Goal: Navigation & Orientation: Find specific page/section

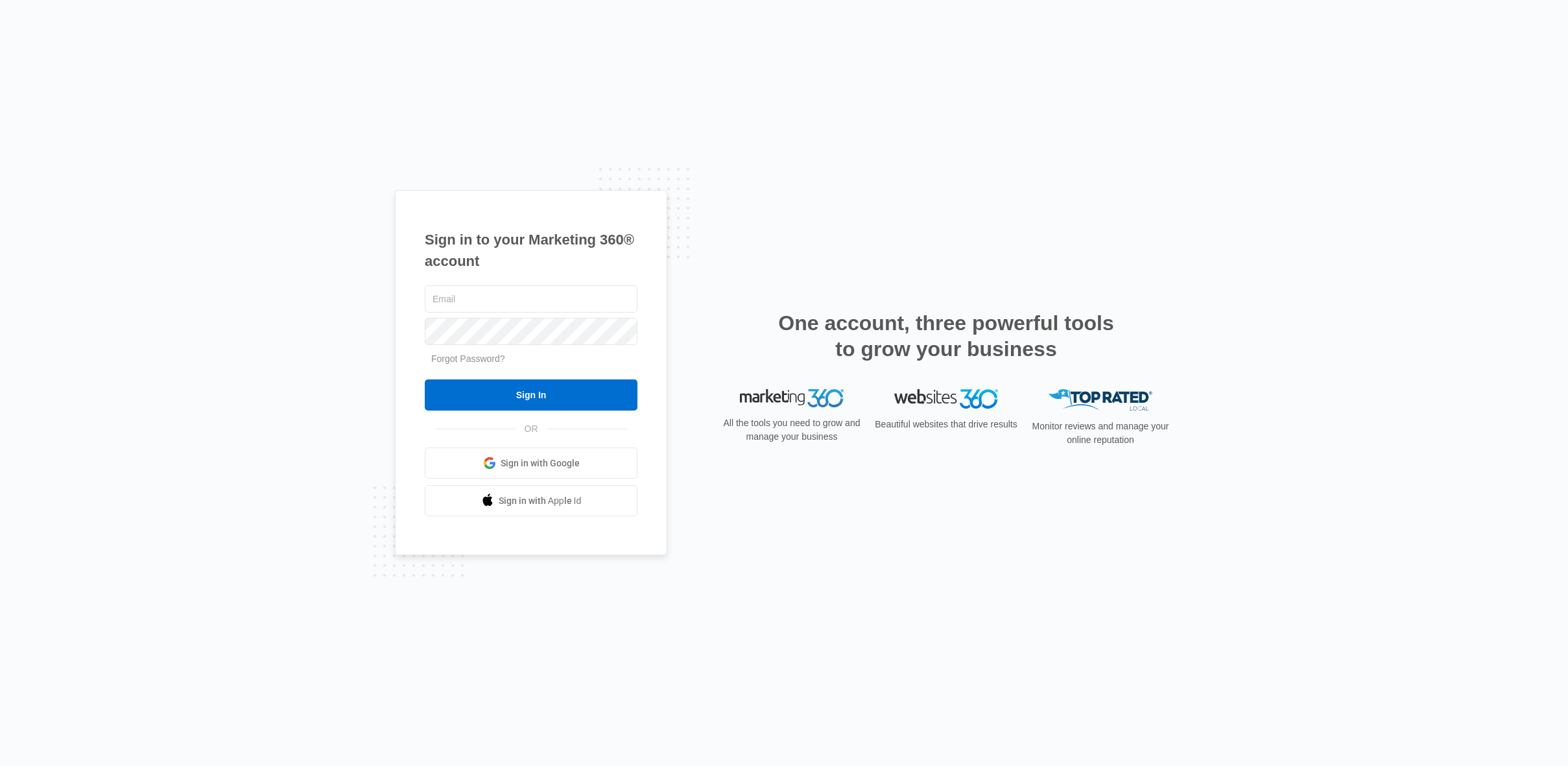
type input "[PERSON_NAME][EMAIL_ADDRESS][PERSON_NAME][DOMAIN_NAME]"
click at [537, 395] on input "Sign In" at bounding box center [531, 395] width 213 height 31
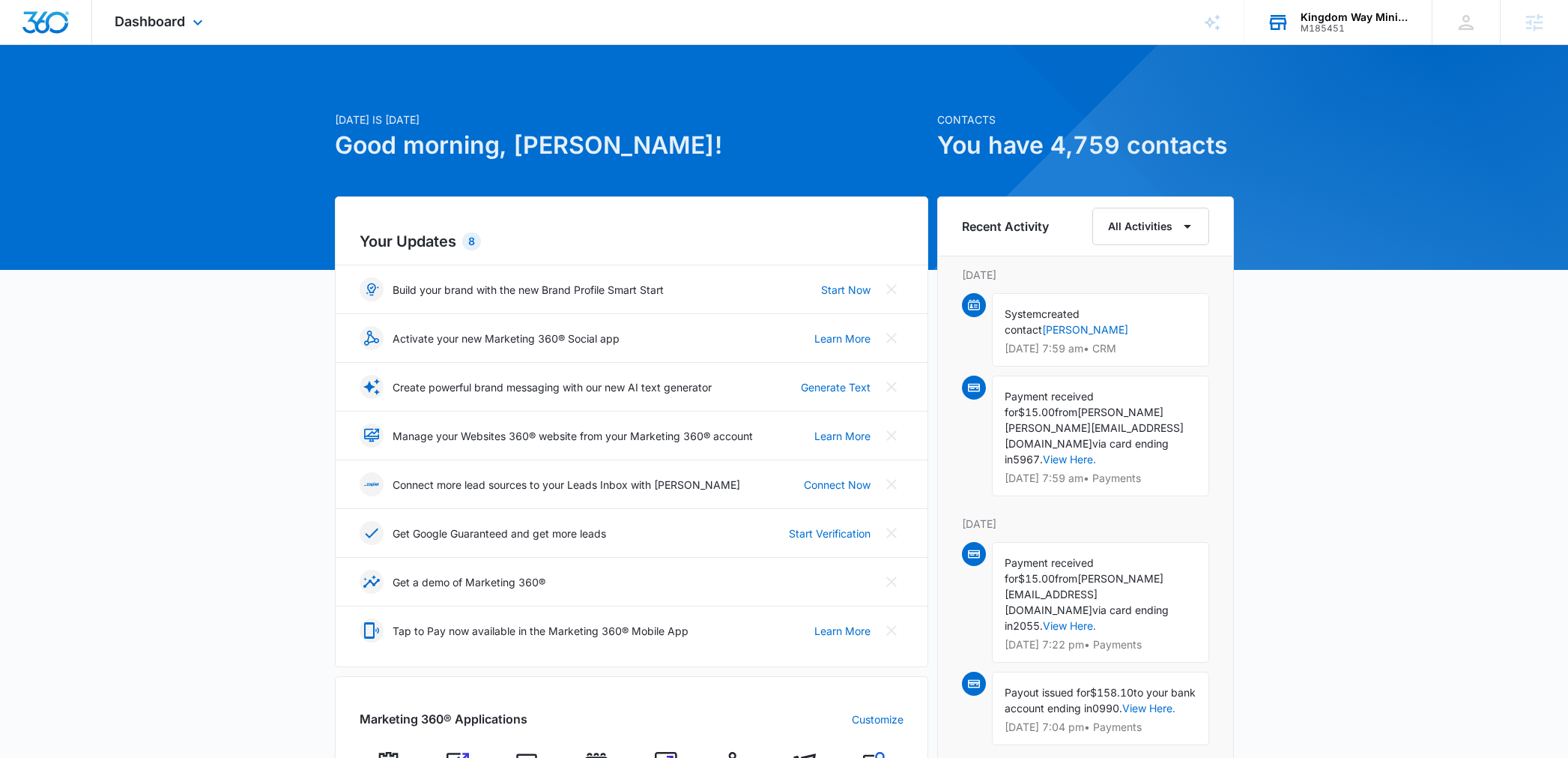
click at [1339, 23] on div "M185451" at bounding box center [1355, 28] width 109 height 11
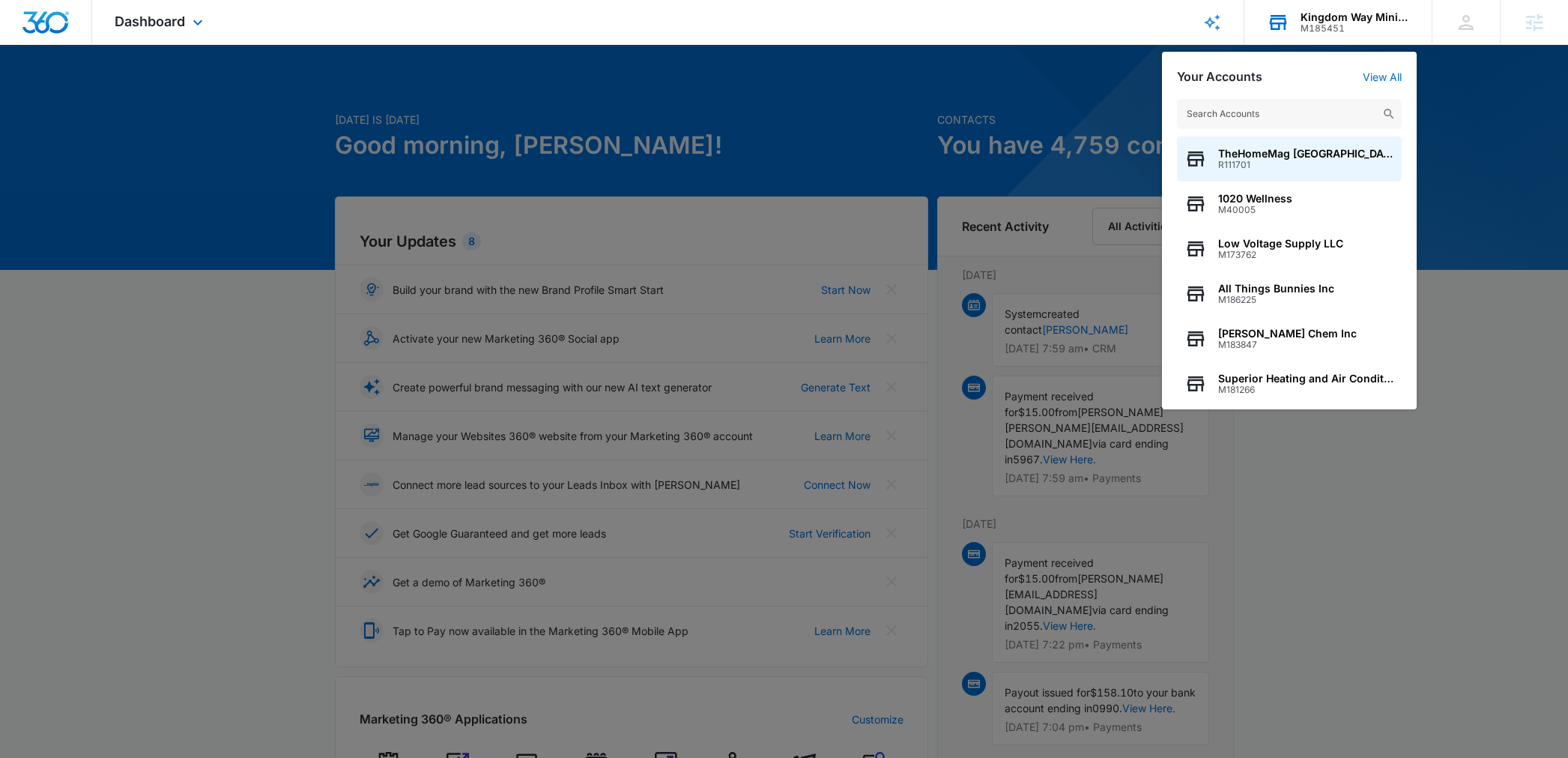
click at [1277, 109] on input "text" at bounding box center [1289, 114] width 225 height 30
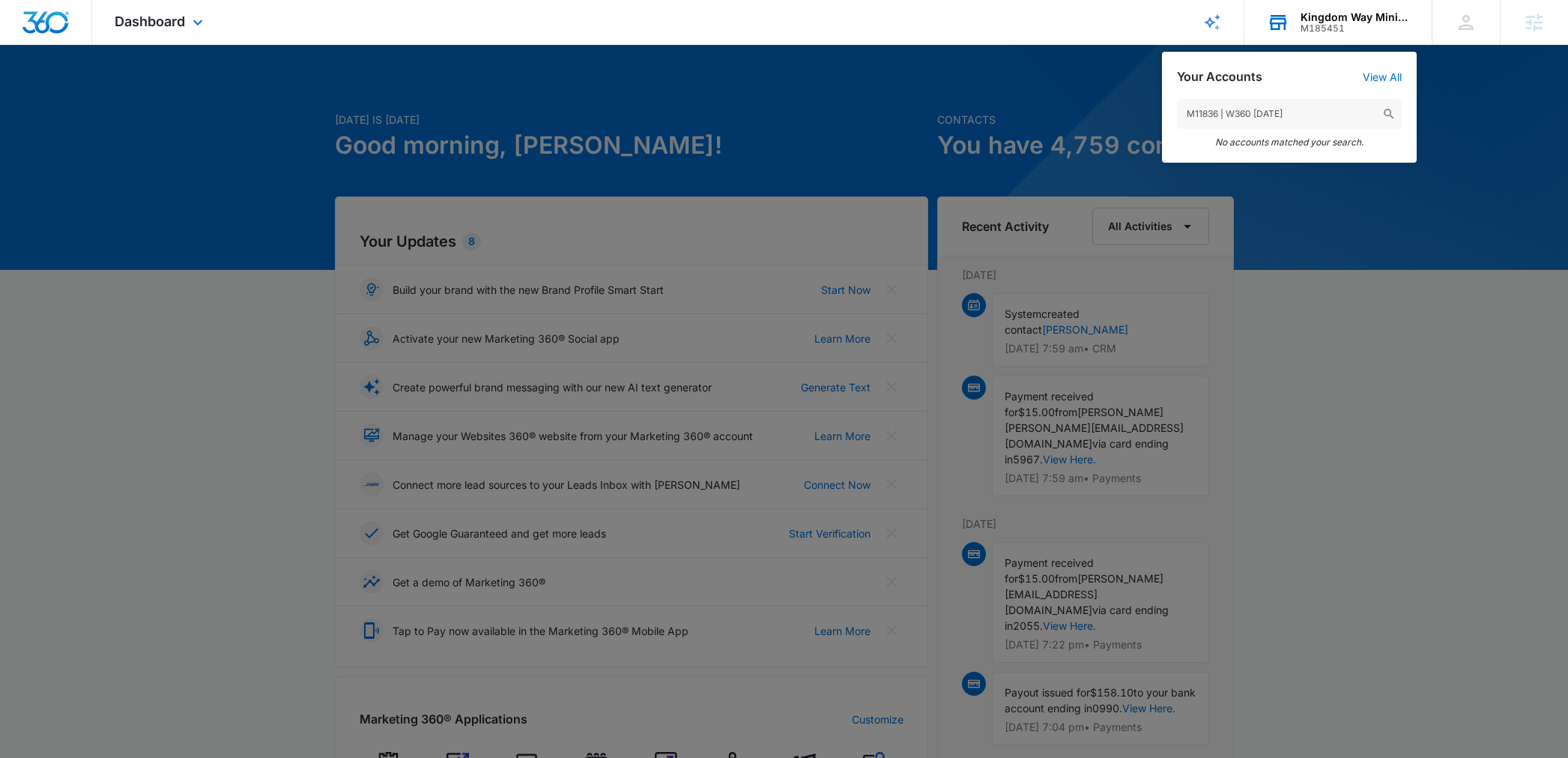
drag, startPoint x: 1305, startPoint y: 109, endPoint x: 1235, endPoint y: 109, distance: 70.0
click at [1217, 113] on input "M11836 | W360 09/30/25" at bounding box center [1289, 114] width 225 height 30
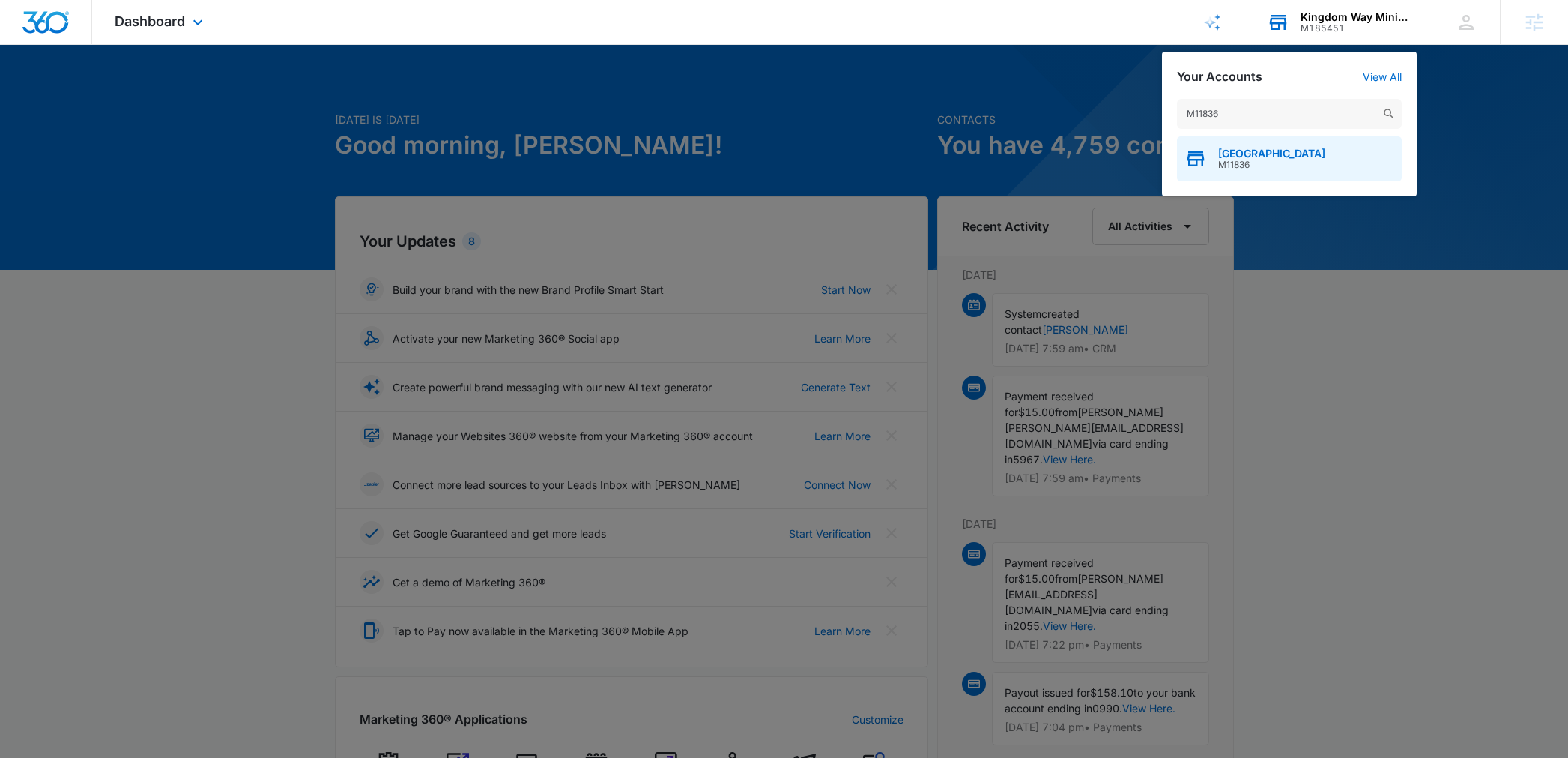
type input "M11836"
click at [1269, 158] on span "Shelby Design Center" at bounding box center [1272, 153] width 107 height 12
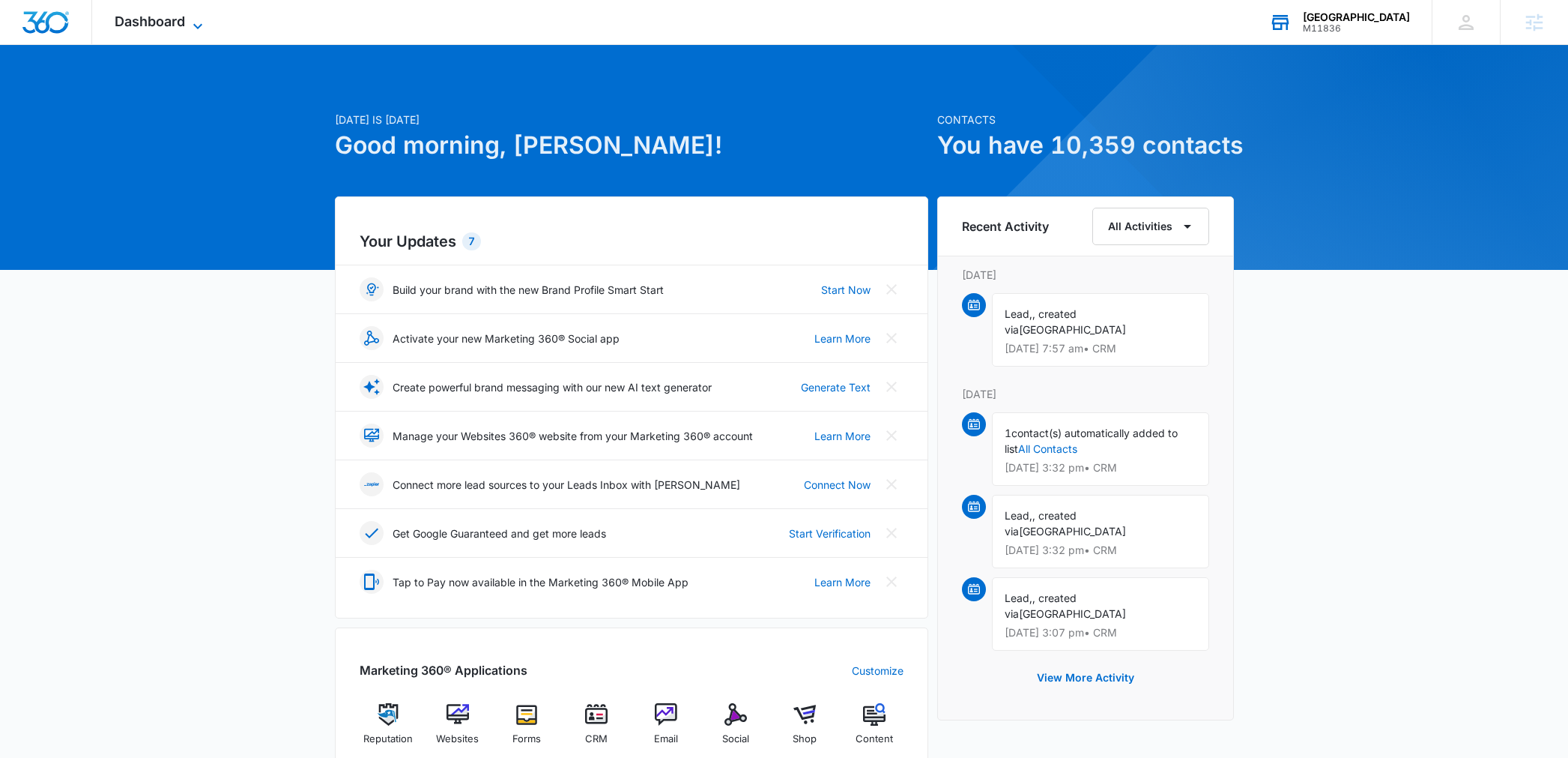
click at [151, 24] on span "Dashboard" at bounding box center [150, 21] width 71 height 15
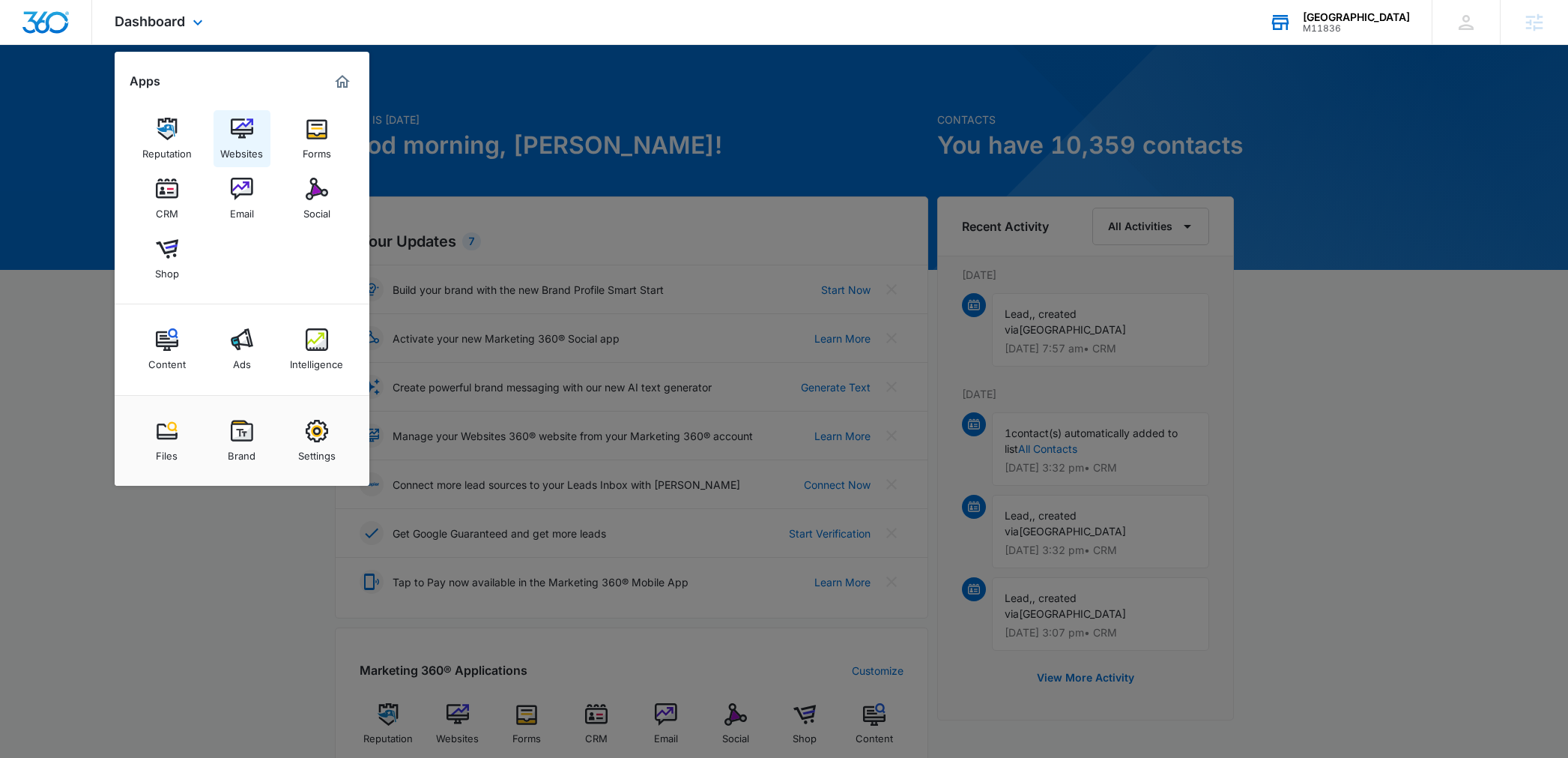
click at [253, 134] on link "Websites" at bounding box center [242, 139] width 57 height 57
